Goal: Task Accomplishment & Management: Manage account settings

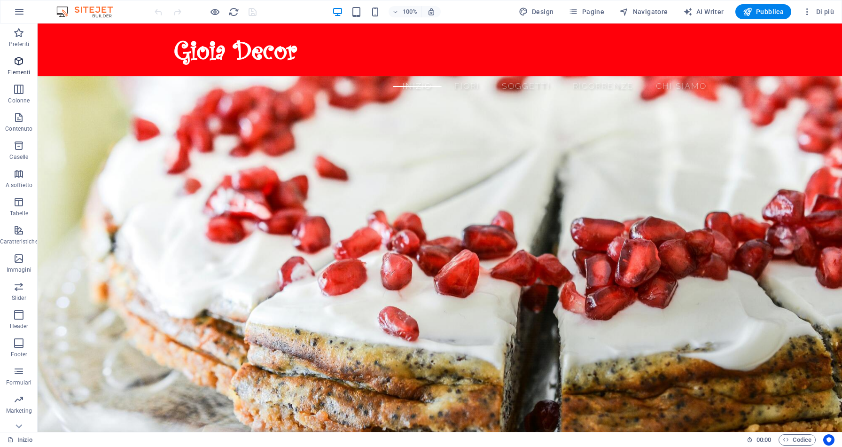
click at [17, 70] on p "Elementi" at bounding box center [19, 73] width 23 height 8
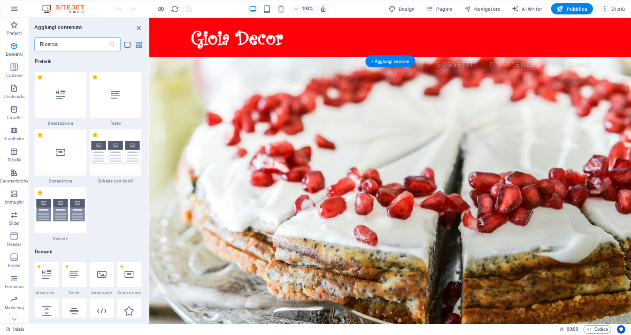
scroll to position [254, 0]
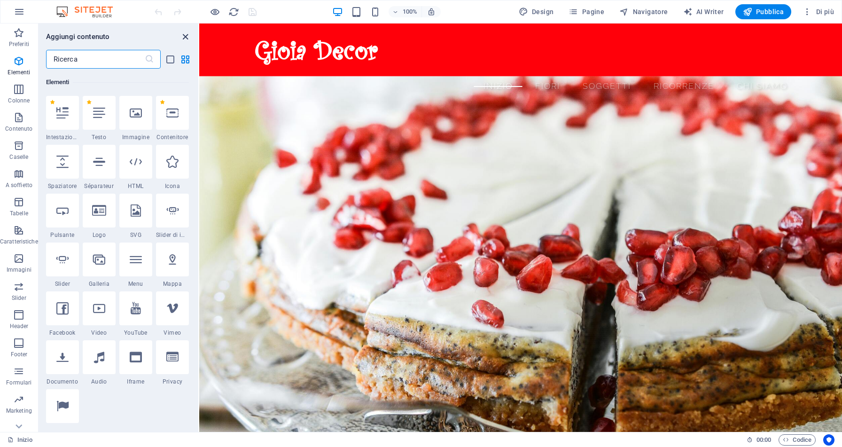
click at [187, 38] on icon "close panel" at bounding box center [185, 36] width 11 height 11
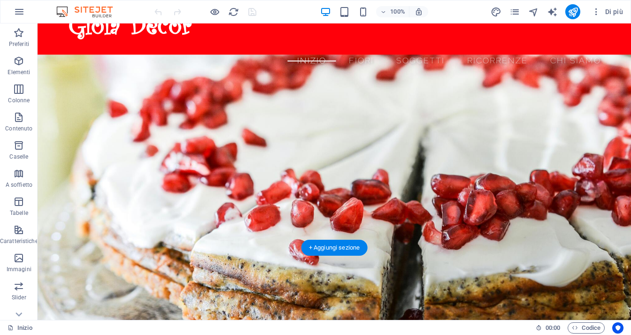
scroll to position [0, 0]
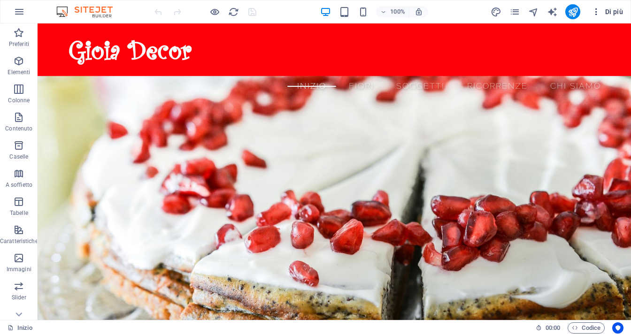
click at [595, 13] on icon "button" at bounding box center [596, 11] width 9 height 9
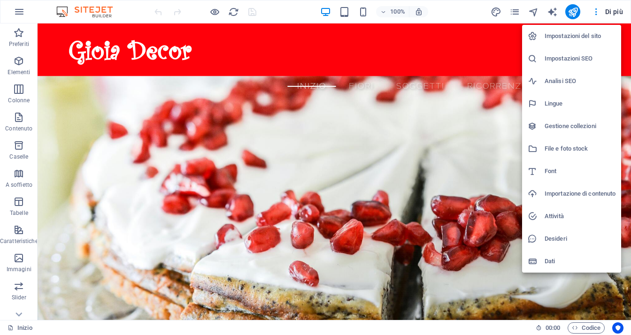
click at [581, 61] on h6 "Impostazioni SEO" at bounding box center [580, 58] width 71 height 11
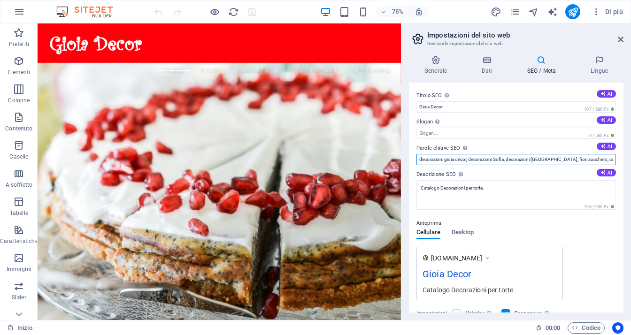
click at [583, 161] on input "decorazioni gioia decor, decorazioni Sofia, decorazioni [GEOGRAPHIC_DATA], fior…" at bounding box center [517, 159] width 200 height 11
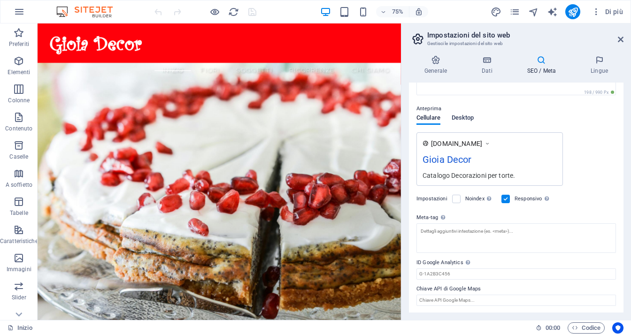
click at [464, 124] on button "Desktop" at bounding box center [463, 120] width 23 height 10
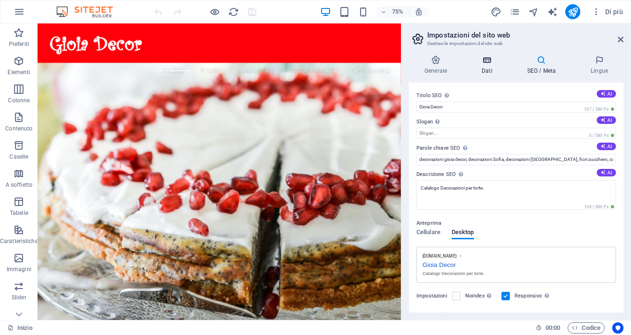
click at [489, 73] on h4 "Dati" at bounding box center [489, 65] width 46 height 20
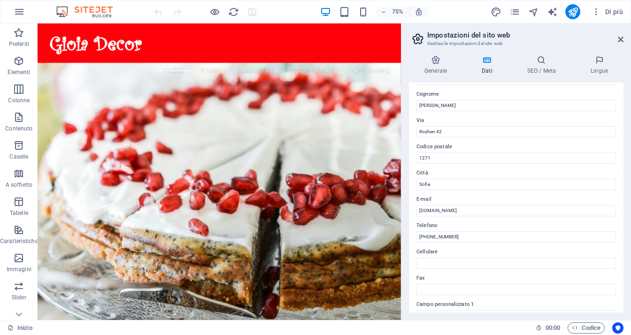
scroll to position [141, 0]
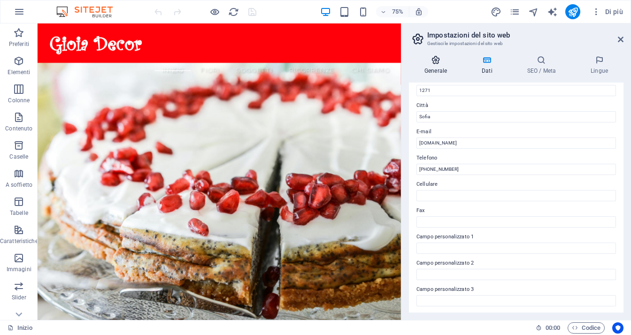
click at [449, 71] on h4 "Generale" at bounding box center [437, 65] width 57 height 20
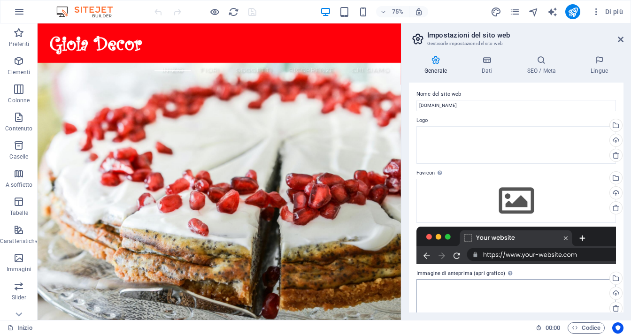
scroll to position [0, 0]
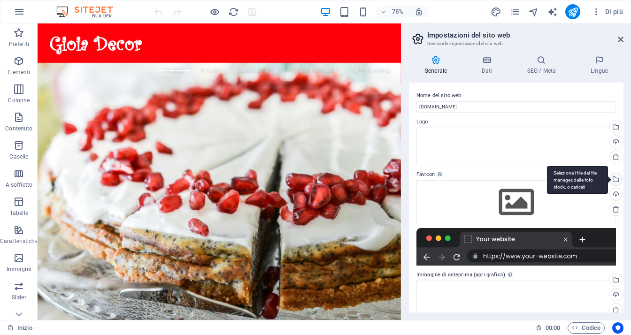
click at [615, 180] on div "Seleziona i file dal file manager, dalle foto stock, o caricali" at bounding box center [615, 180] width 14 height 14
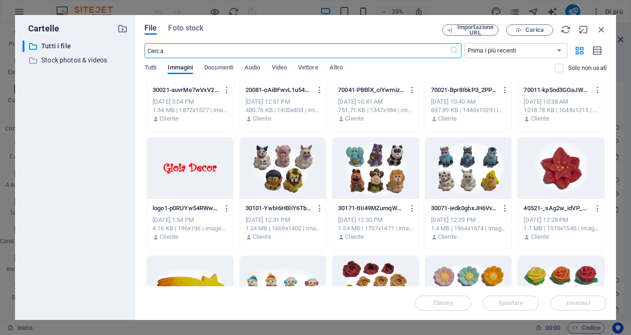
scroll to position [188, 0]
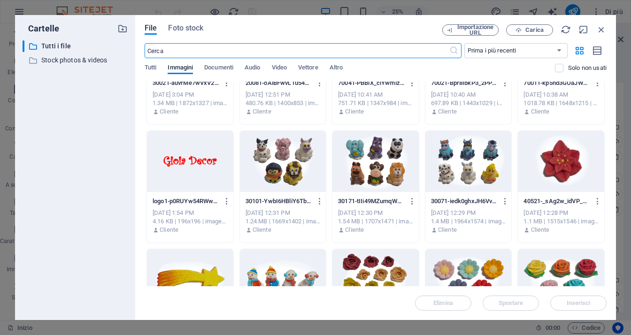
click at [563, 168] on div at bounding box center [561, 161] width 86 height 61
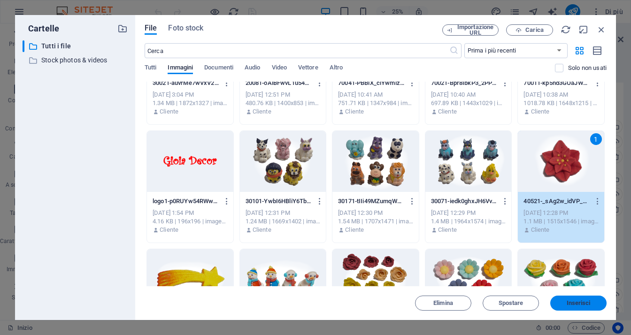
click at [580, 308] on button "Inserisci" at bounding box center [579, 303] width 56 height 15
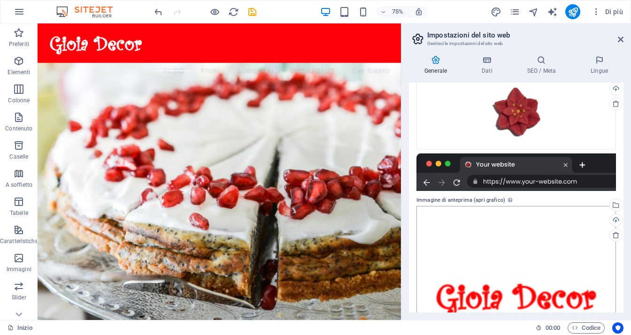
scroll to position [0, 0]
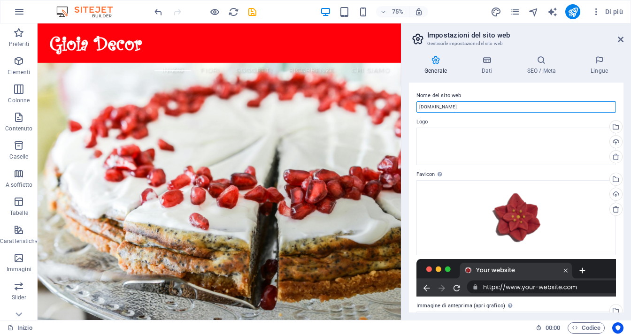
drag, startPoint x: 492, startPoint y: 110, endPoint x: 402, endPoint y: 107, distance: 89.8
click at [402, 107] on aside "Impostazioni del sito web Gestisci le impostazioni del sito web Generale Dati S…" at bounding box center [516, 171] width 230 height 297
type input "Gioia Decor"
click at [459, 122] on label "Logo" at bounding box center [517, 122] width 200 height 11
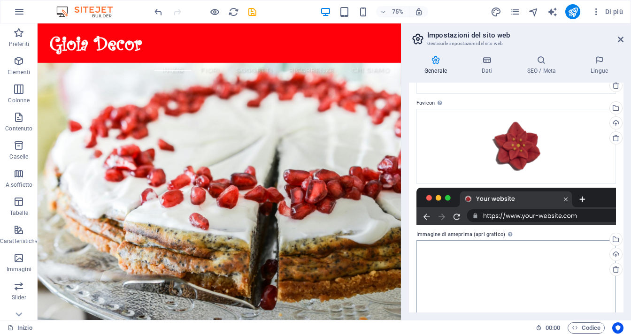
scroll to position [53, 0]
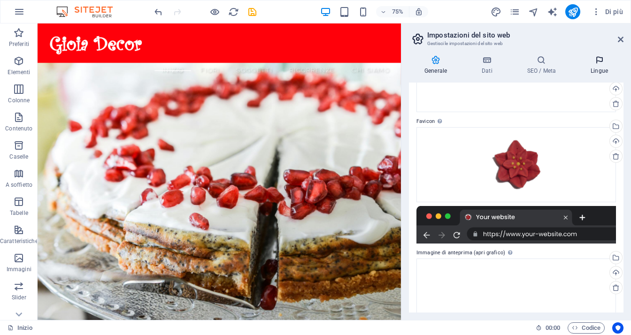
click at [594, 70] on h4 "Lingue" at bounding box center [599, 65] width 48 height 20
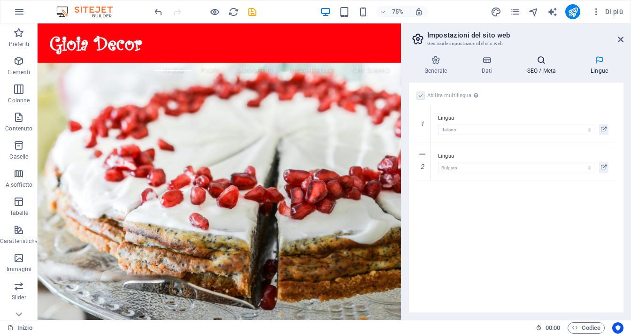
click at [546, 70] on h4 "SEO / Meta" at bounding box center [543, 65] width 63 height 20
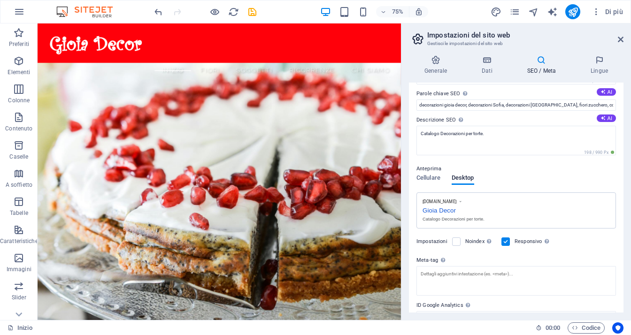
scroll to position [0, 0]
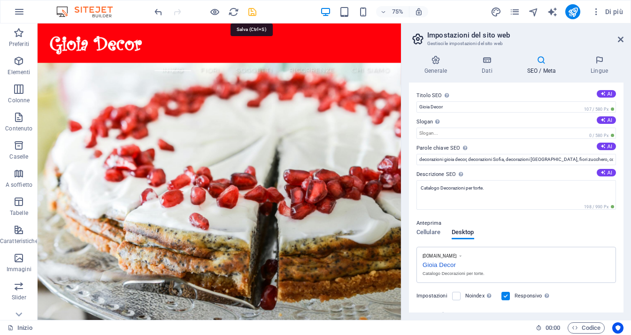
click at [251, 16] on icon "save" at bounding box center [252, 12] width 11 height 11
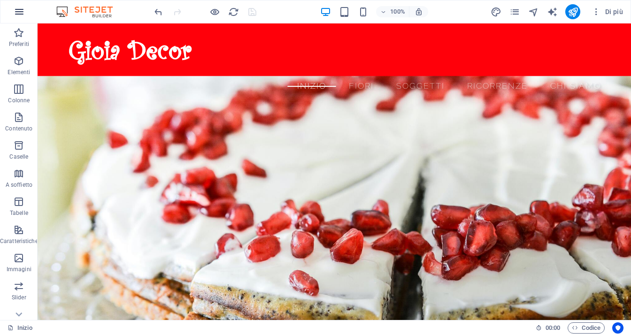
click at [16, 10] on icon "button" at bounding box center [19, 11] width 11 height 11
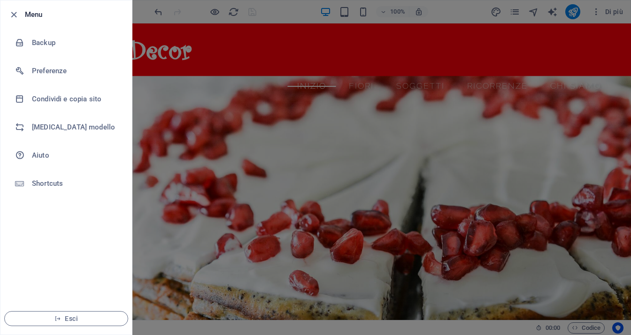
click at [28, 16] on h6 "Menu" at bounding box center [75, 14] width 100 height 11
click at [17, 14] on icon "button" at bounding box center [13, 14] width 11 height 11
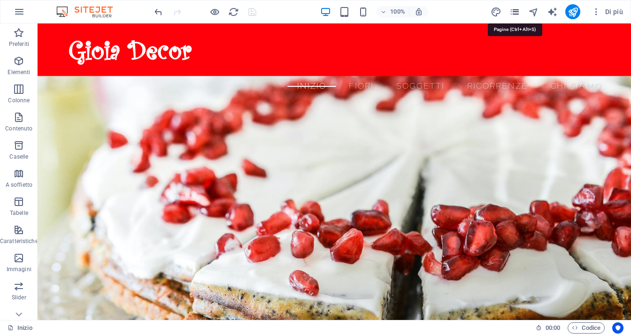
click at [515, 10] on icon "pages" at bounding box center [515, 12] width 11 height 11
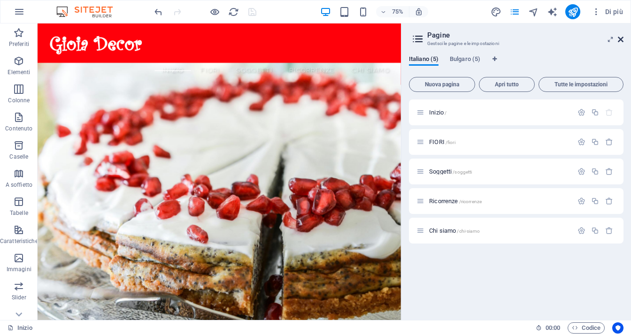
click at [620, 39] on icon at bounding box center [621, 40] width 6 height 8
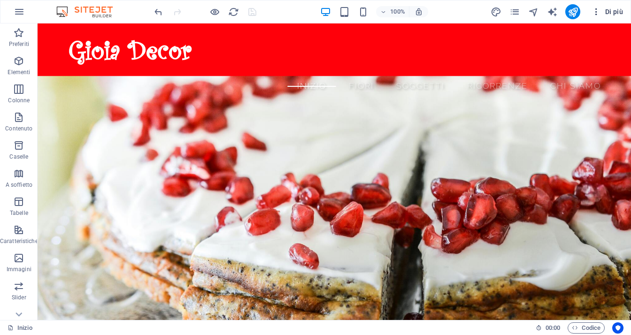
click at [596, 14] on icon "button" at bounding box center [596, 11] width 9 height 9
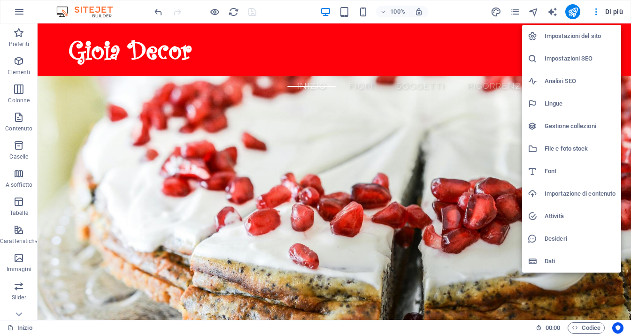
click at [591, 82] on h6 "Analisi SEO" at bounding box center [580, 81] width 71 height 11
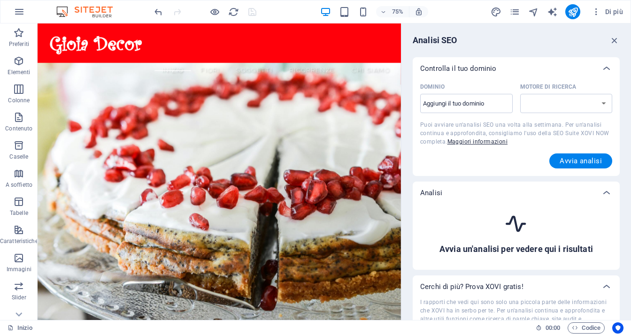
select select "[DOMAIN_NAME]"
click at [478, 104] on input "Dominio ​" at bounding box center [466, 103] width 93 height 15
type input "[DOMAIN_NAME]"
select select "[DOMAIN_NAME]"
type input "[DOMAIN_NAME]"
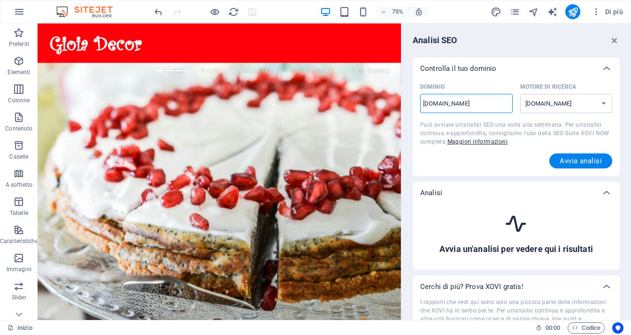
select select "[DOMAIN_NAME]"
type input "[DOMAIN_NAME]"
click at [583, 165] on span "Avvia analisi" at bounding box center [581, 161] width 42 height 8
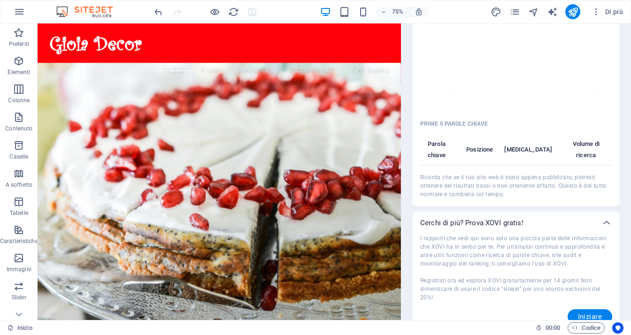
scroll to position [189, 0]
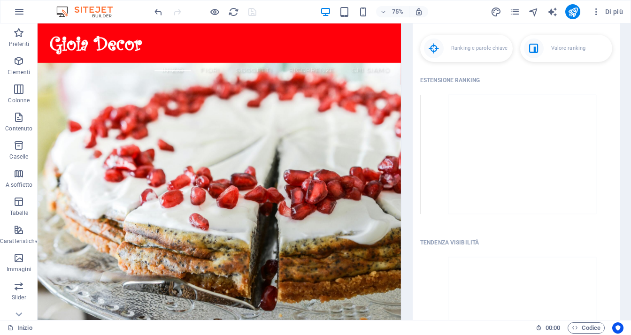
click at [462, 162] on icon at bounding box center [515, 157] width 190 height 141
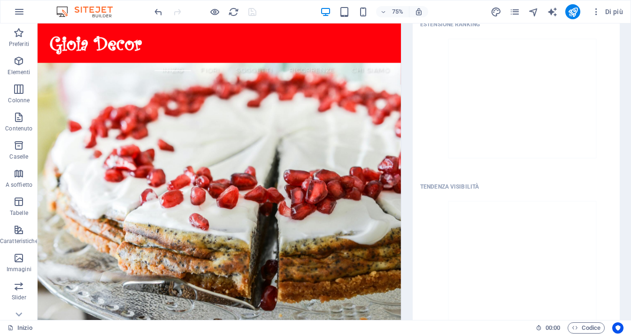
scroll to position [236, 0]
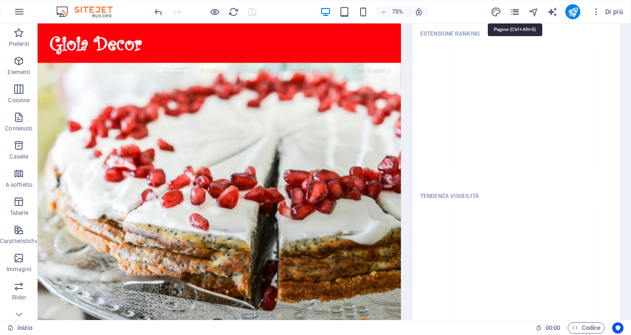
click at [518, 12] on icon "pages" at bounding box center [515, 12] width 11 height 11
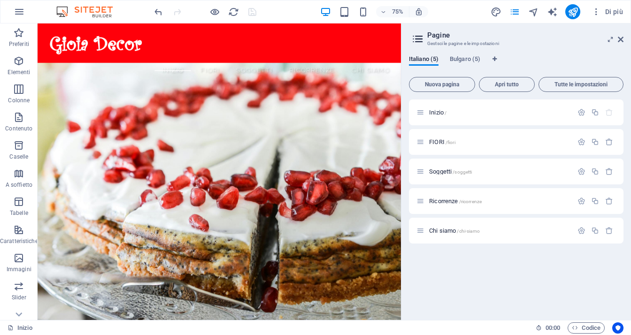
click at [624, 40] on aside "Pagine Gestsci le pagine e le impostazioni Italiano (5) Bulgaro (5) Nuova pagin…" at bounding box center [516, 171] width 230 height 297
click at [622, 40] on icon at bounding box center [621, 40] width 6 height 8
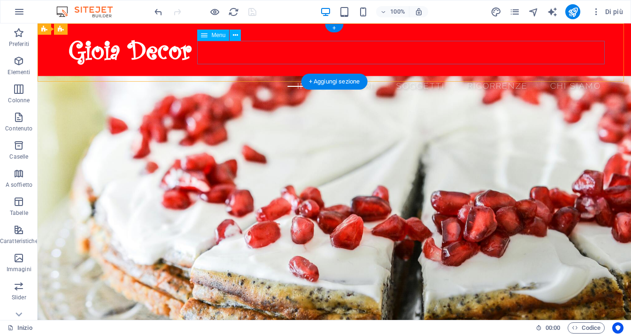
click at [280, 74] on nav "Inizio FIORI Soggetti Ricorrenze Chi siamo" at bounding box center [334, 85] width 549 height 23
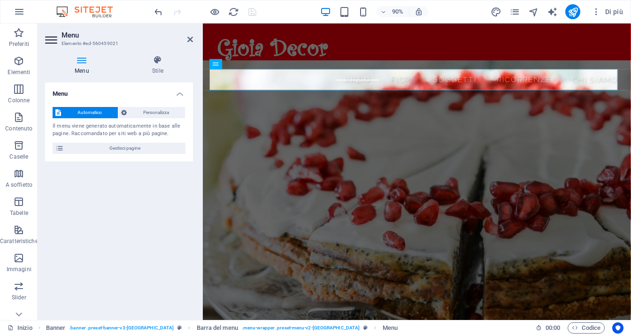
click at [155, 76] on div "Menu Stile Menu Automatico Personalizza Il menu viene generato automaticamente …" at bounding box center [119, 183] width 148 height 257
click at [157, 73] on h4 "Stile" at bounding box center [158, 65] width 70 height 20
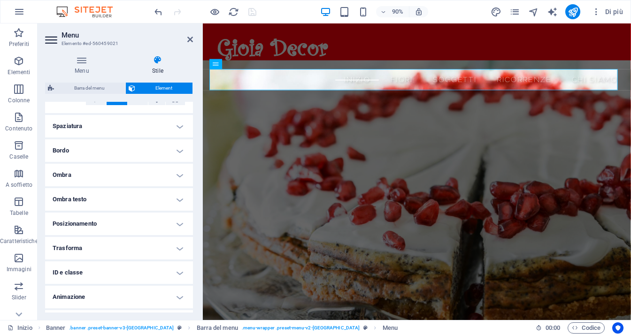
scroll to position [186, 0]
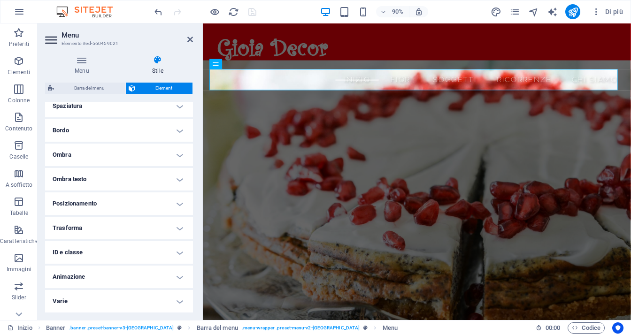
click at [177, 228] on h4 "Trasforma" at bounding box center [119, 228] width 148 height 23
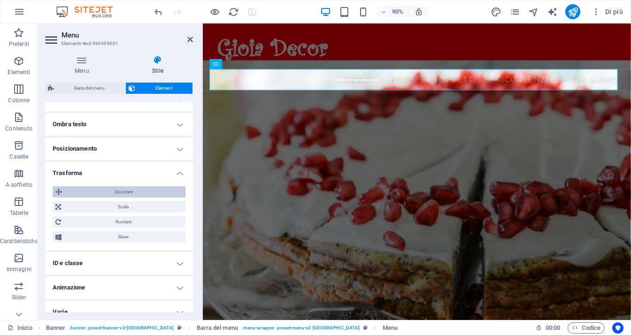
scroll to position [252, 0]
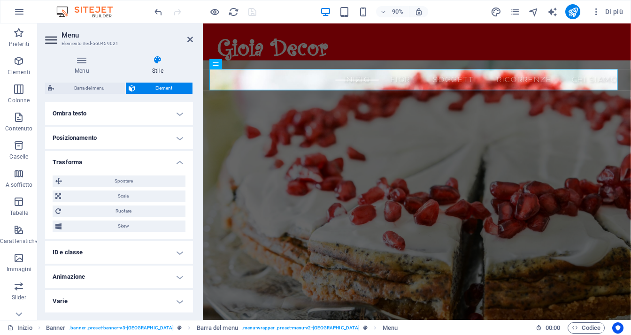
click at [179, 163] on h4 "Trasforma" at bounding box center [119, 159] width 148 height 17
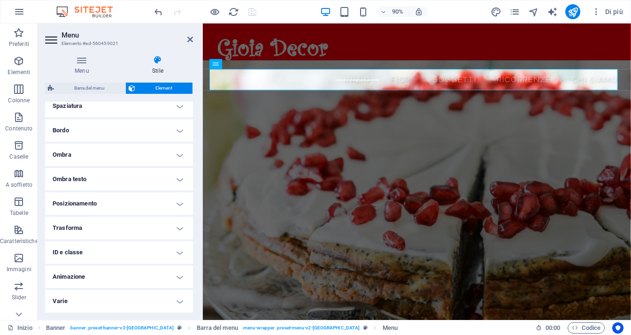
click at [179, 255] on h4 "ID e classe" at bounding box center [119, 252] width 148 height 23
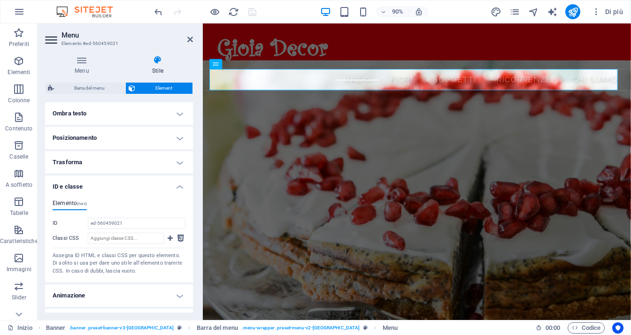
scroll to position [271, 0]
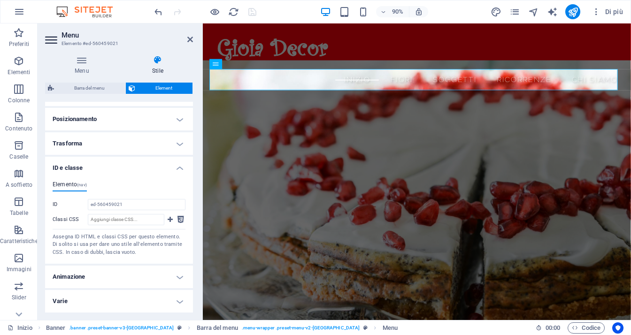
click at [179, 279] on h4 "Animazione" at bounding box center [119, 277] width 148 height 23
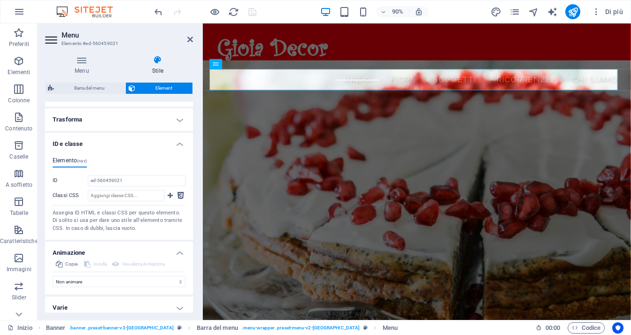
scroll to position [301, 0]
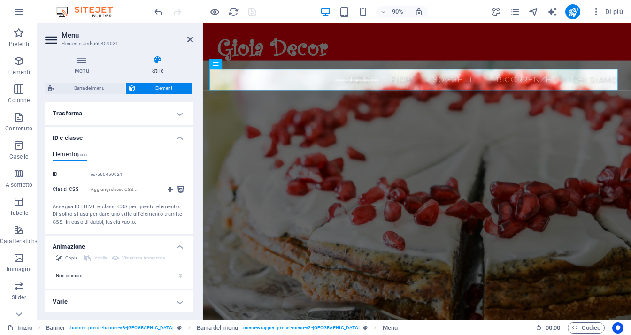
click at [179, 304] on h4 "Varie" at bounding box center [119, 302] width 148 height 23
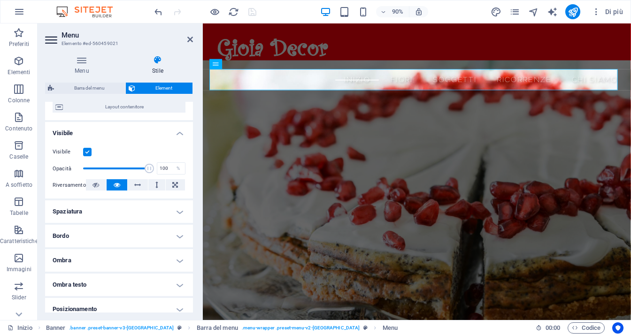
scroll to position [77, 0]
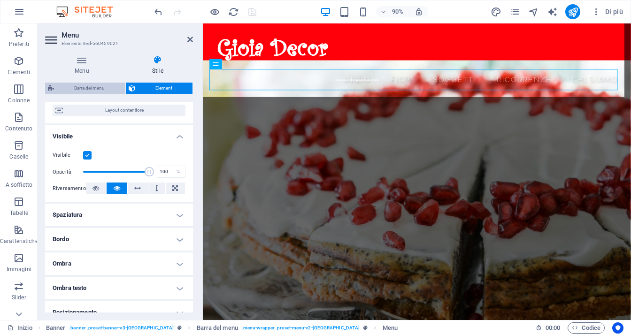
click at [107, 91] on span "Barra del menu" at bounding box center [90, 88] width 66 height 11
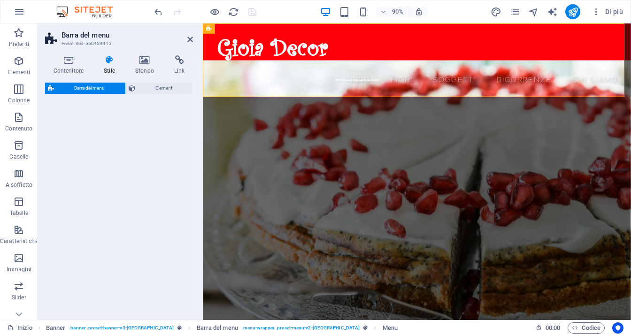
select select "rem"
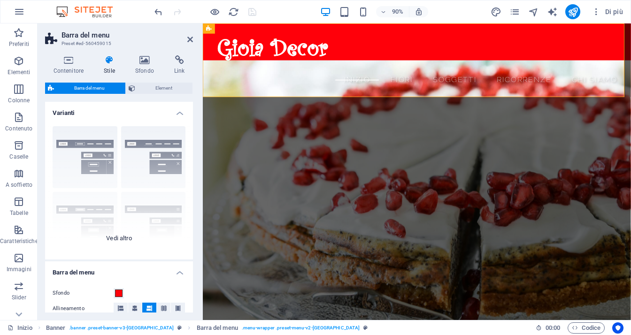
click at [118, 236] on div "Bordo Centrato Predefinito Fisso Loki Trigger Largo XXL" at bounding box center [119, 189] width 148 height 141
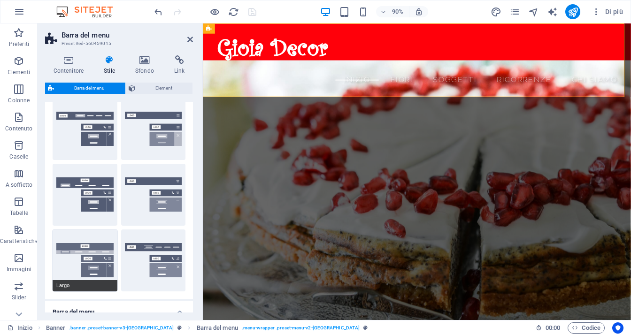
scroll to position [0, 0]
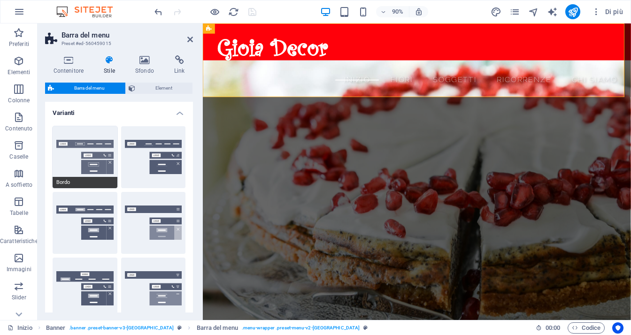
click at [103, 166] on button "Bordo" at bounding box center [85, 157] width 65 height 62
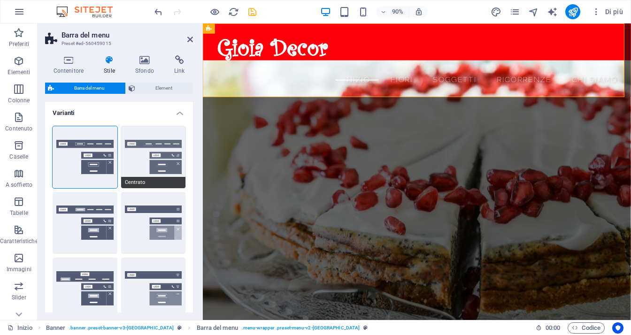
click at [161, 159] on button "Centrato" at bounding box center [153, 157] width 65 height 62
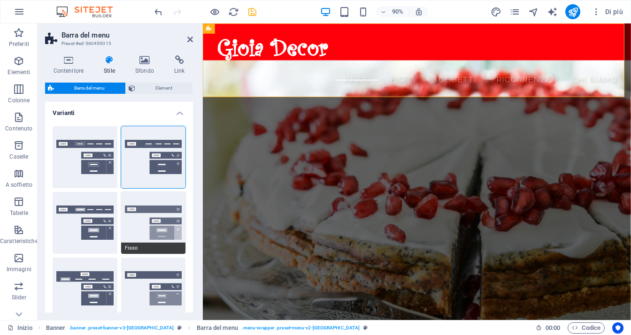
click at [158, 224] on button "Fisso" at bounding box center [153, 223] width 65 height 62
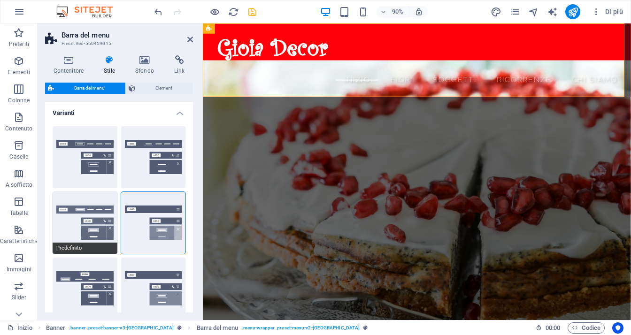
click at [94, 225] on button "Predefinito" at bounding box center [85, 223] width 65 height 62
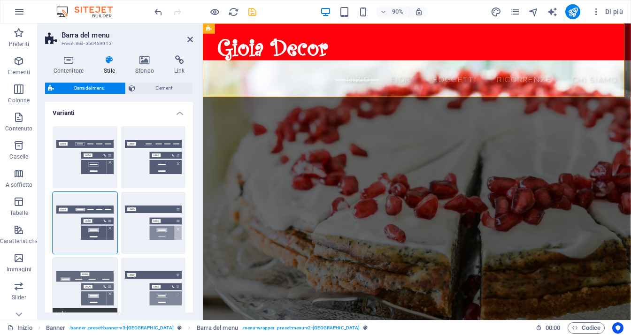
click at [99, 286] on button "Loki" at bounding box center [85, 289] width 65 height 62
type input "0"
select select "DISABLED_OPTION_VALUE"
type input "2"
type input "1"
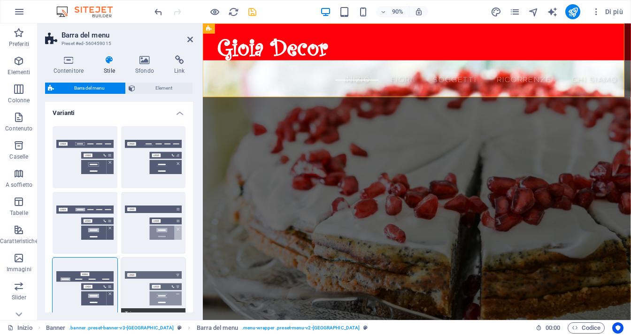
scroll to position [47, 0]
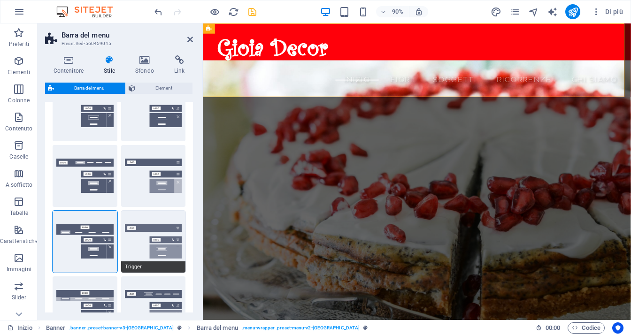
click at [157, 243] on button "Trigger" at bounding box center [153, 242] width 65 height 62
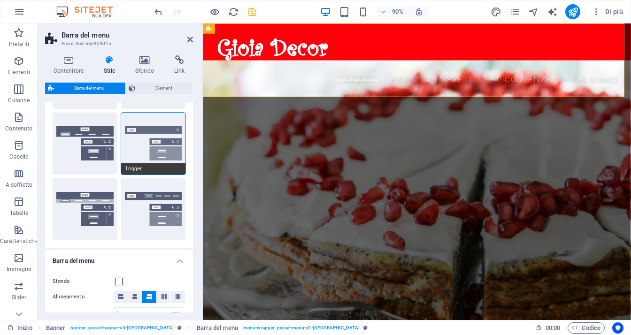
scroll to position [188, 0]
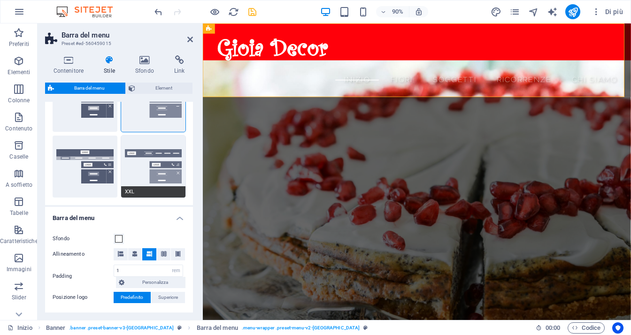
click at [161, 179] on button "XXL" at bounding box center [153, 167] width 65 height 62
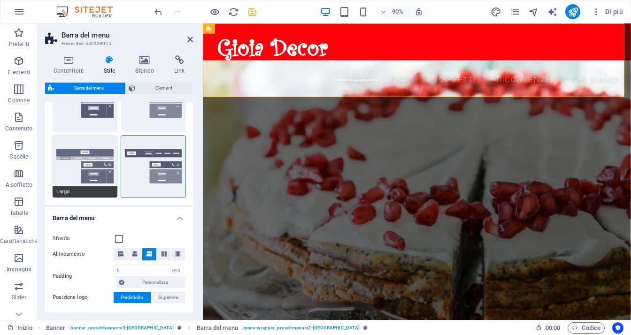
click at [91, 175] on button "Largo" at bounding box center [85, 167] width 65 height 62
type input "0"
type input "2"
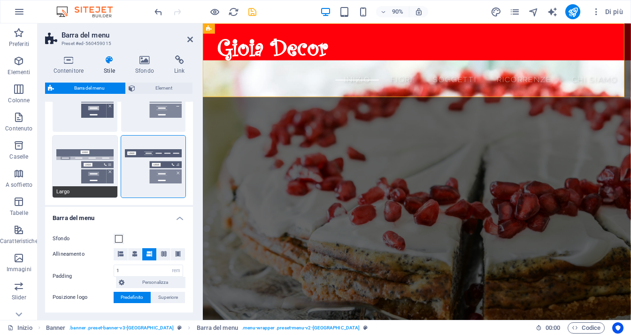
type input "2"
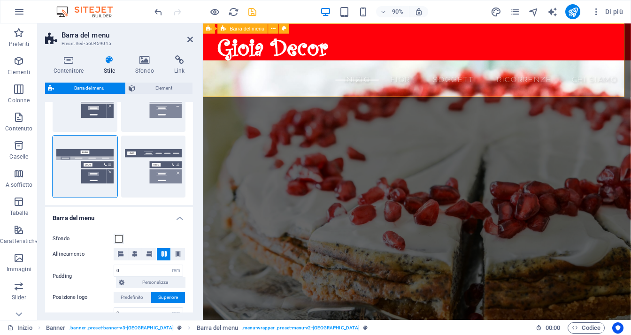
click at [404, 52] on div "Inizio FIORI Soggetti Ricorrenze Chi siamo" at bounding box center [441, 64] width 476 height 82
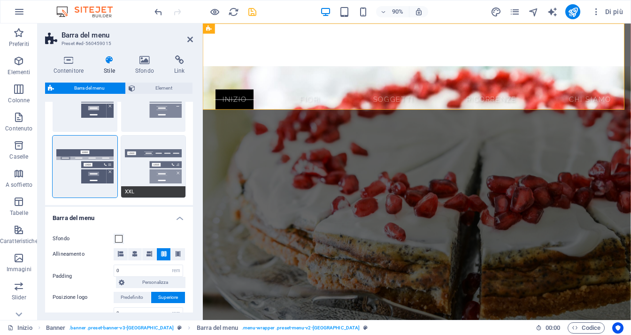
click at [152, 166] on button "XXL" at bounding box center [153, 167] width 65 height 62
type input "1"
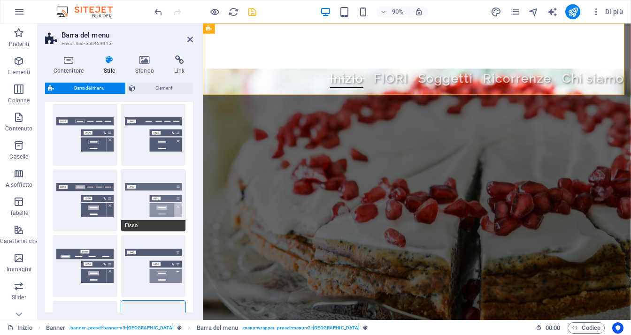
scroll to position [0, 0]
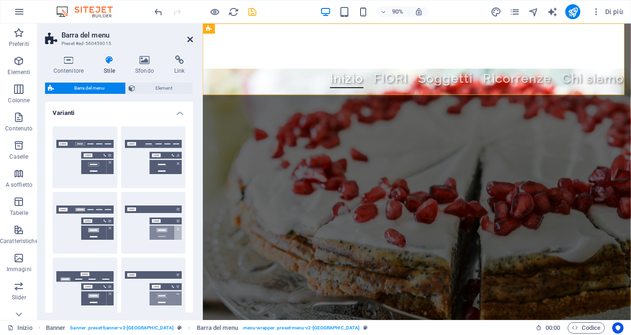
click at [191, 37] on icon at bounding box center [190, 40] width 6 height 8
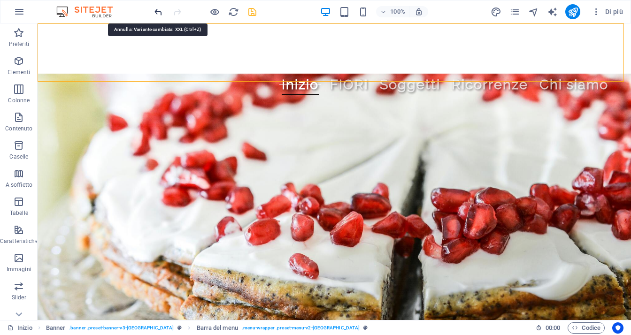
click at [158, 12] on icon "undo" at bounding box center [158, 12] width 11 height 11
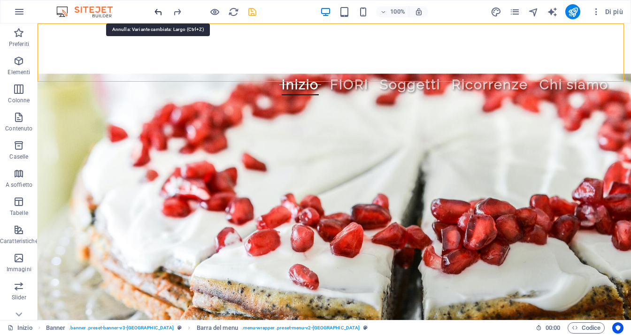
click at [158, 12] on icon "undo" at bounding box center [158, 12] width 11 height 11
click at [161, 13] on icon "undo" at bounding box center [158, 12] width 11 height 11
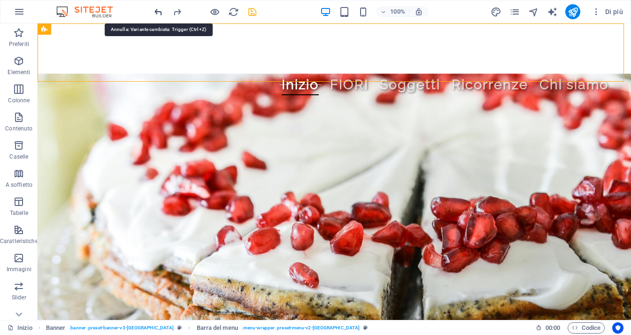
click at [161, 12] on icon "undo" at bounding box center [158, 12] width 11 height 11
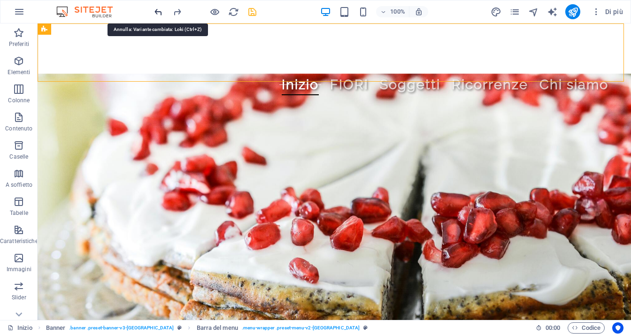
click at [161, 12] on icon "undo" at bounding box center [158, 12] width 11 height 11
click at [158, 13] on icon "undo" at bounding box center [158, 12] width 11 height 11
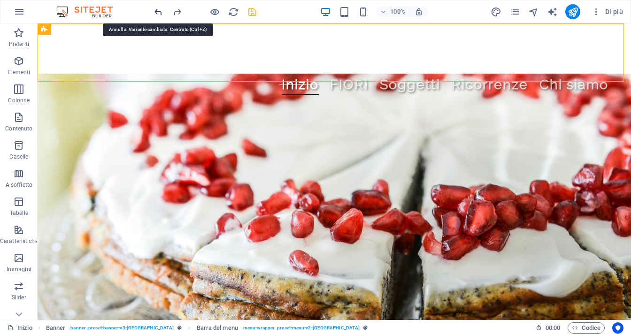
click at [158, 13] on icon "undo" at bounding box center [158, 12] width 11 height 11
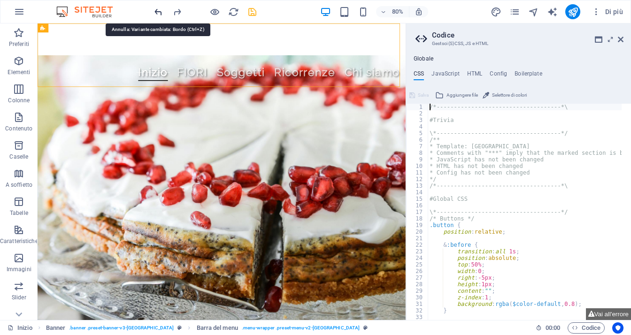
click at [158, 13] on icon "undo" at bounding box center [158, 12] width 11 height 11
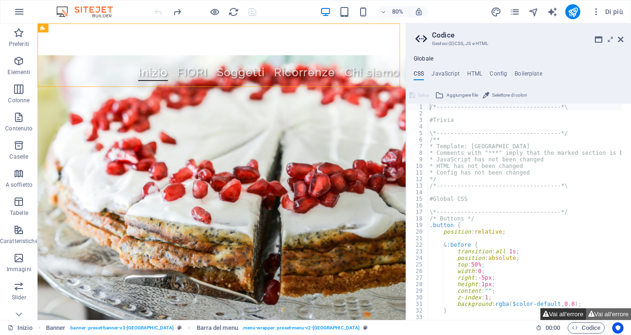
click at [566, 316] on button "Vai all'errore" at bounding box center [563, 315] width 45 height 12
type textarea "$menu-logo-width: default,"
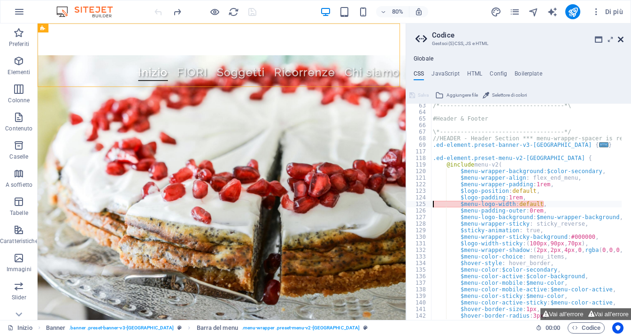
click at [620, 40] on icon at bounding box center [621, 40] width 6 height 8
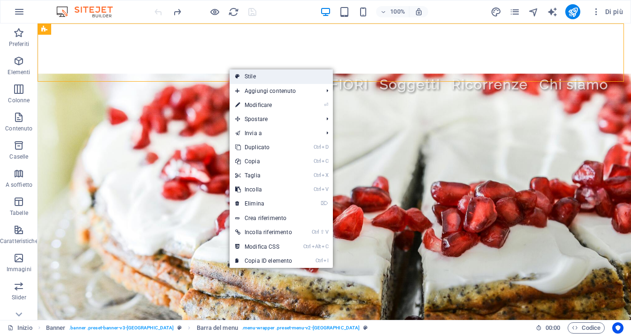
click at [258, 76] on link "Stile" at bounding box center [281, 77] width 103 height 14
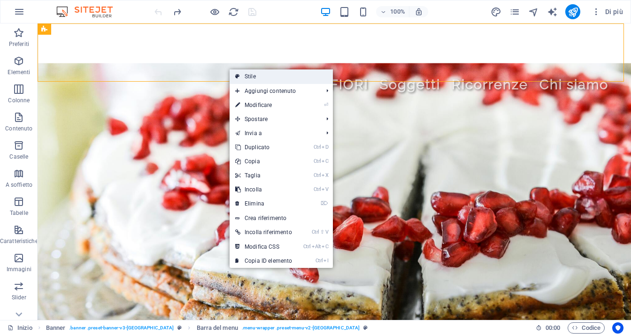
select select "rem"
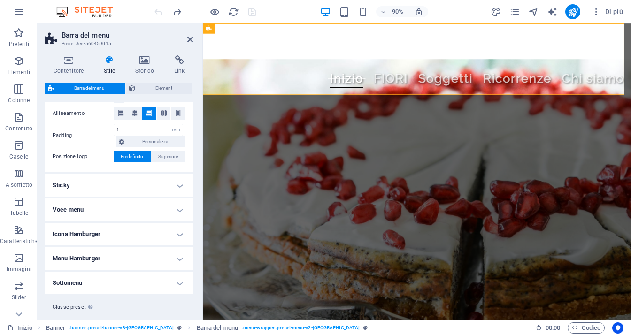
scroll to position [235, 0]
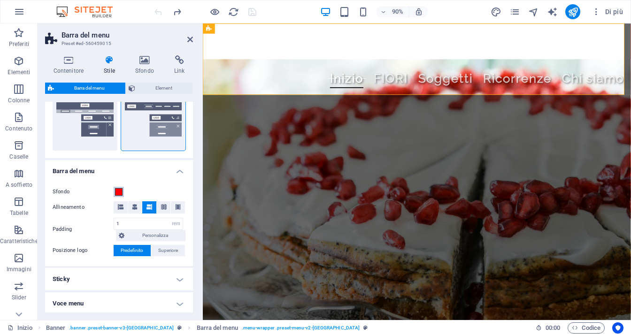
click at [118, 192] on span at bounding box center [119, 192] width 8 height 8
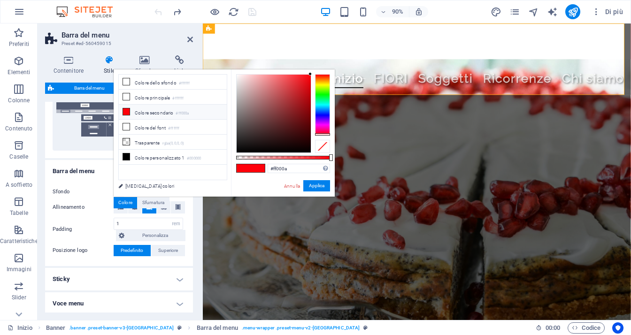
click at [160, 111] on li "Colore secondario #ff000a" at bounding box center [173, 112] width 108 height 15
click at [319, 188] on button "Applica" at bounding box center [316, 185] width 27 height 11
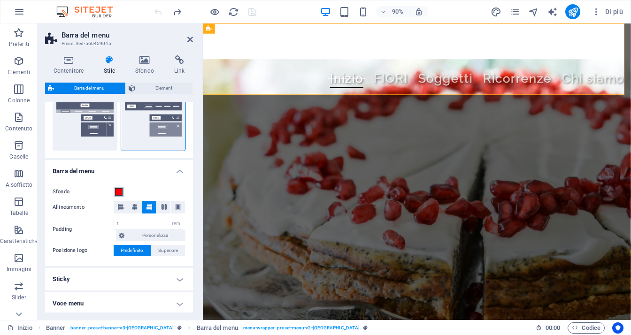
click at [120, 193] on span at bounding box center [119, 192] width 8 height 8
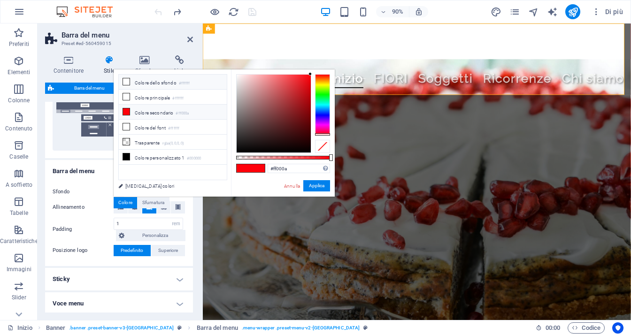
click at [165, 85] on li "Colore dello sfondo #ffffff" at bounding box center [173, 82] width 108 height 15
type input "#ff0000"
click at [334, 49] on body "Gioia Decor Inizio (it) Preferiti Elementi Colonne Contenuto Caselle A soffiett…" at bounding box center [315, 167] width 631 height 335
click at [312, 186] on button "Applica" at bounding box center [316, 185] width 27 height 11
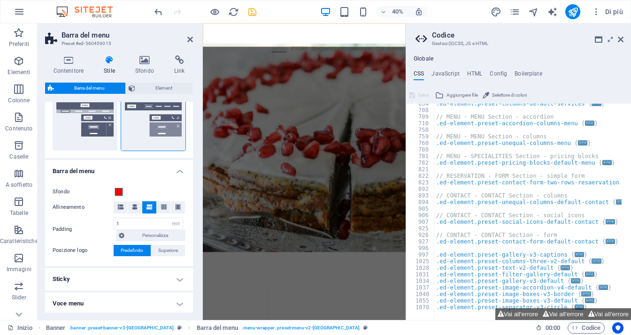
scroll to position [674, 0]
click at [622, 42] on icon at bounding box center [621, 40] width 6 height 8
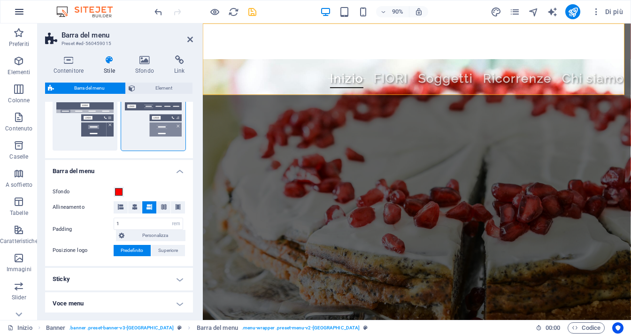
click at [25, 14] on button "button" at bounding box center [19, 11] width 23 height 23
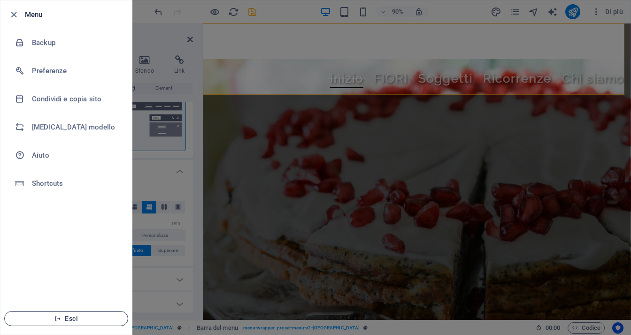
click at [70, 323] on button "Esci" at bounding box center [66, 318] width 124 height 15
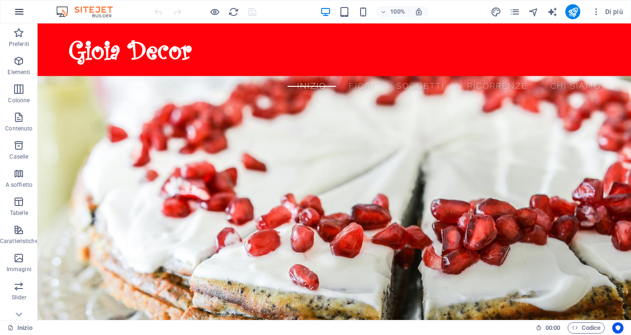
click at [19, 11] on icon "button" at bounding box center [19, 11] width 11 height 11
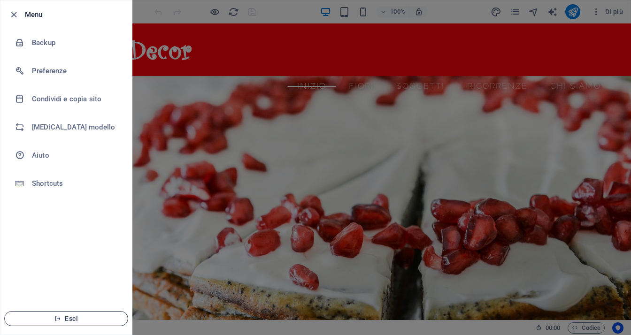
click at [81, 319] on span "Esci" at bounding box center [66, 319] width 108 height 8
